Goal: Task Accomplishment & Management: Use online tool/utility

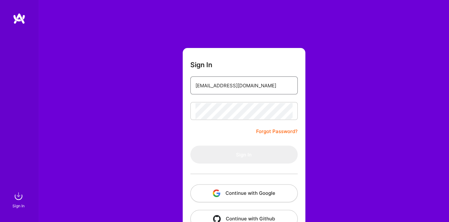
click at [258, 88] on input "purbanski@interia.pl" at bounding box center [243, 85] width 97 height 16
type input "purbanski@interia.pl"
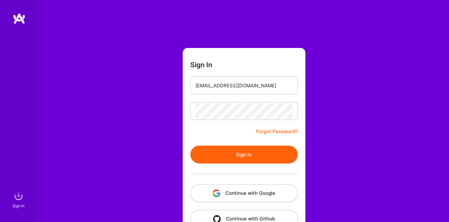
click at [240, 160] on button "Sign In" at bounding box center [243, 154] width 107 height 18
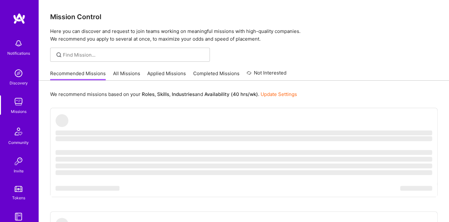
click at [114, 74] on link "All Missions" at bounding box center [126, 75] width 27 height 11
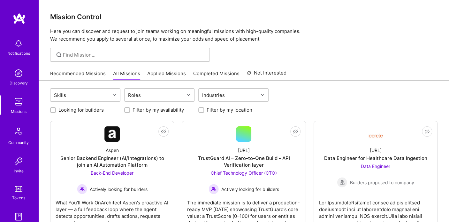
click at [203, 108] on input "Filter by my location" at bounding box center [202, 110] width 4 height 4
checkbox input "true"
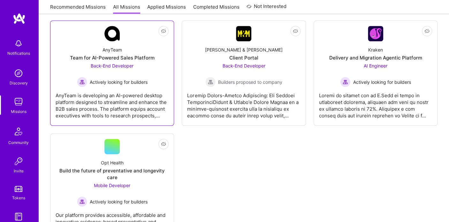
scroll to position [1394, 0]
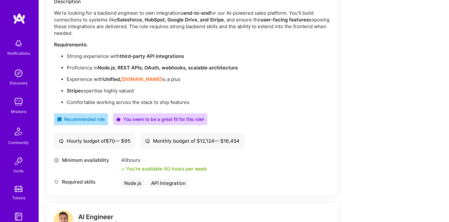
scroll to position [196, 0]
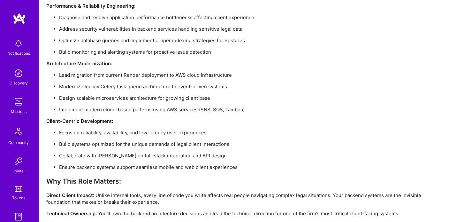
scroll to position [617, 0]
